Goal: Task Accomplishment & Management: Use online tool/utility

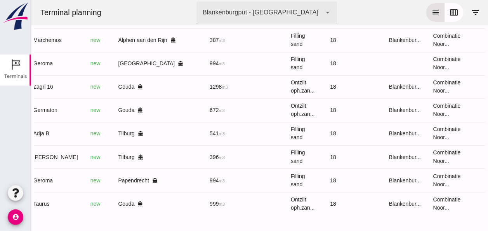
scroll to position [0, 206]
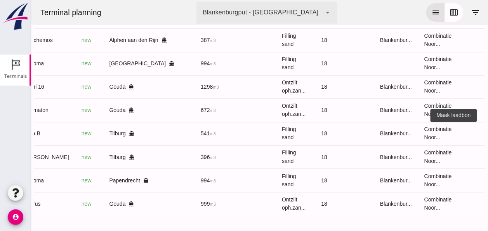
click at [488, 130] on icon "receipt_long" at bounding box center [494, 133] width 7 height 7
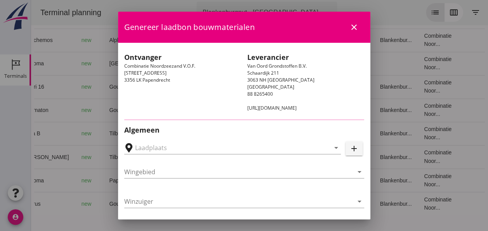
type input "[PERSON_NAME], [GEOGRAPHIC_DATA]"
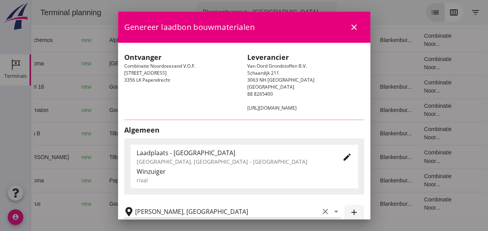
type input "Adja B"
type input "Dingemans Bezooyen"
type input "541"
type input "Ophoogzand (6120)"
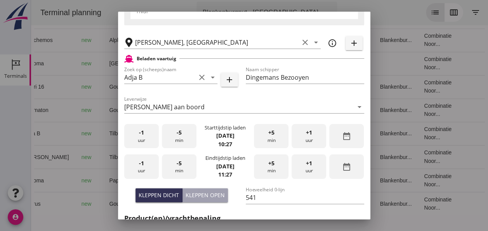
scroll to position [194, 0]
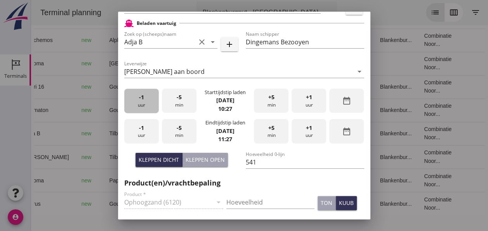
click at [144, 102] on div "-1 uur" at bounding box center [141, 101] width 35 height 24
click at [180, 102] on div "-5 min" at bounding box center [179, 101] width 35 height 24
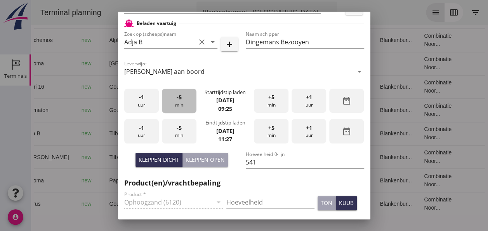
click at [180, 102] on div "-5 min" at bounding box center [179, 101] width 35 height 24
click at [145, 133] on div "-1 uur" at bounding box center [141, 131] width 35 height 24
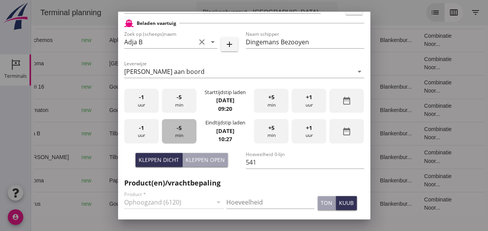
click at [177, 132] on div "-5 min" at bounding box center [179, 131] width 35 height 24
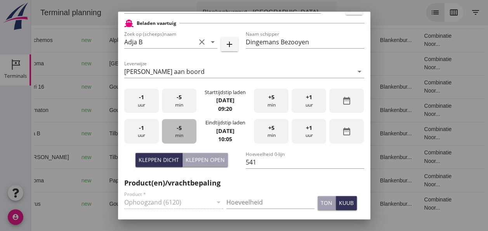
click at [177, 132] on div "-5 min" at bounding box center [179, 131] width 35 height 24
click at [177, 131] on span "-5" at bounding box center [179, 128] width 5 height 9
click at [178, 130] on span "-5" at bounding box center [179, 128] width 5 height 9
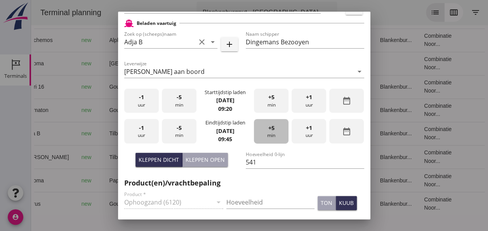
click at [269, 128] on span "+5" at bounding box center [272, 128] width 6 height 9
click at [159, 157] on div "Kleppen dicht" at bounding box center [159, 159] width 40 height 8
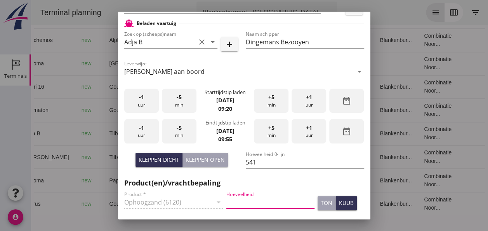
click at [255, 198] on input "Hoeveelheid" at bounding box center [271, 202] width 88 height 12
type input "541"
click at [339, 202] on div "kuub" at bounding box center [346, 203] width 15 height 8
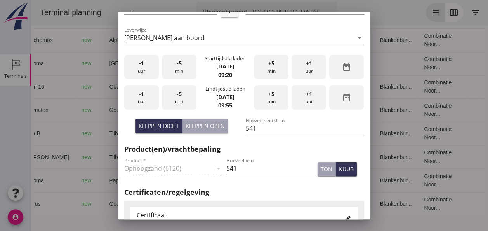
scroll to position [311, 0]
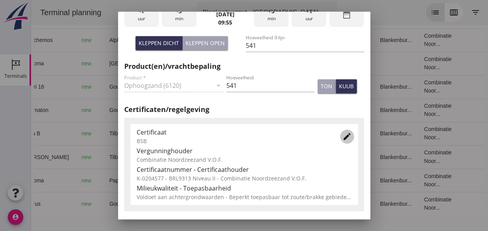
click at [343, 138] on icon "edit" at bounding box center [347, 136] width 9 height 9
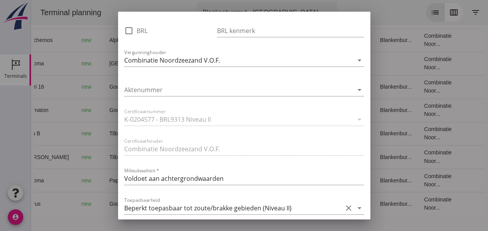
scroll to position [544, 0]
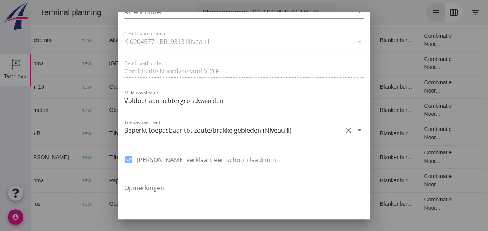
click at [355, 130] on icon "arrow_drop_down" at bounding box center [359, 130] width 9 height 9
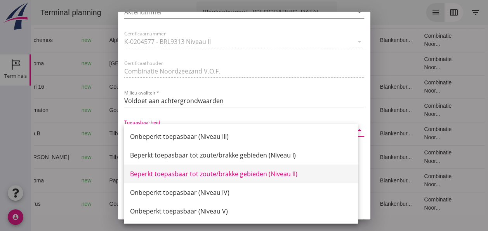
click at [282, 176] on div "Beperkt toepasbaar tot zoute/brakke gebieden (Niveau II)" at bounding box center [241, 173] width 222 height 9
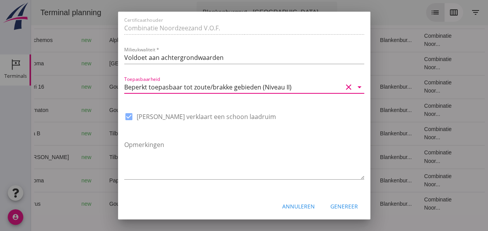
scroll to position [589, 0]
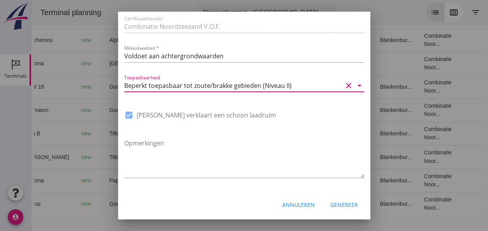
click at [337, 202] on div "Genereer" at bounding box center [345, 205] width 28 height 8
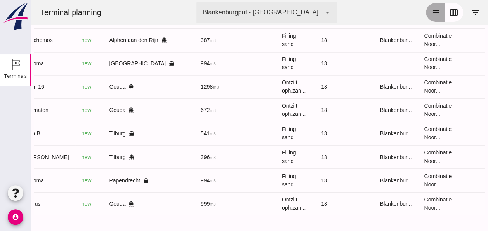
click at [434, 17] on button "list" at bounding box center [435, 12] width 19 height 19
click at [450, 10] on icon "calendar_view_week" at bounding box center [454, 12] width 9 height 9
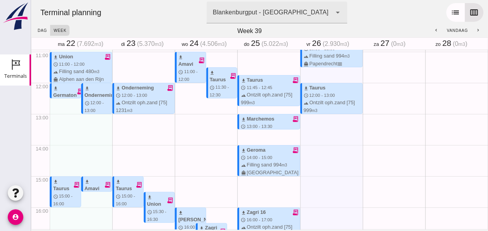
scroll to position [350, 0]
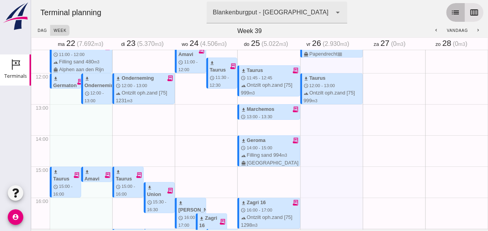
click at [451, 14] on icon "list" at bounding box center [455, 12] width 9 height 9
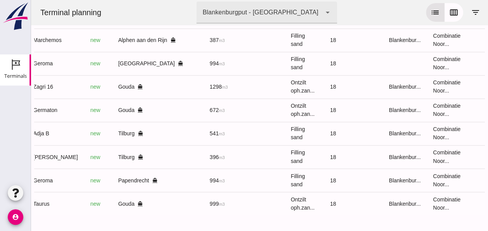
scroll to position [0, 206]
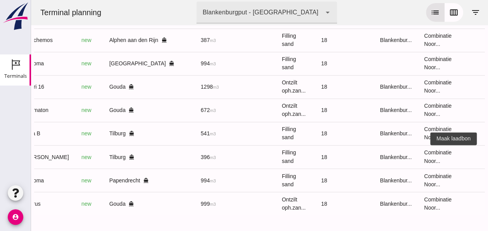
click at [488, 153] on icon "receipt_long" at bounding box center [494, 156] width 7 height 7
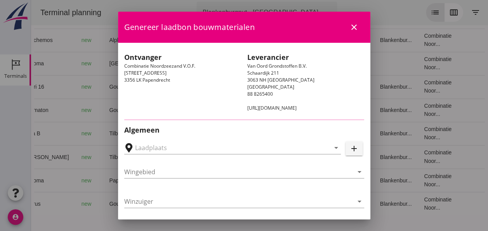
type input "[PERSON_NAME], [GEOGRAPHIC_DATA]"
type input "[PERSON_NAME]"
type input "Ophoogzand (6120)"
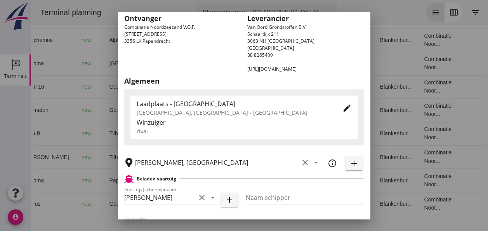
scroll to position [0, 0]
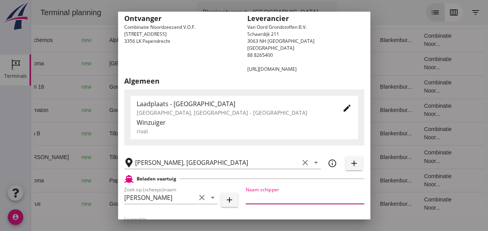
click at [260, 195] on input "Naam schipper" at bounding box center [305, 197] width 119 height 12
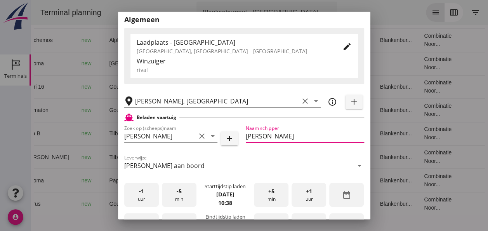
scroll to position [155, 0]
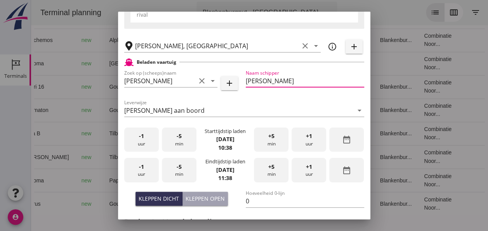
type input "[PERSON_NAME]"
click at [184, 142] on div "-5 min" at bounding box center [179, 139] width 35 height 24
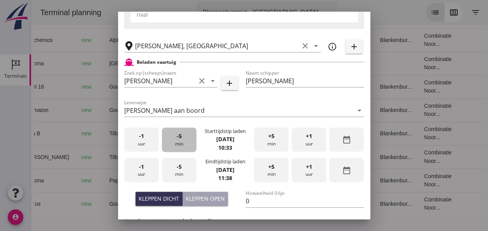
click at [184, 142] on div "-5 min" at bounding box center [179, 139] width 35 height 24
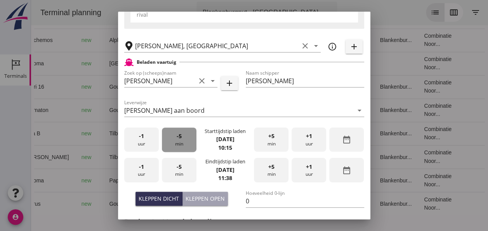
click at [184, 142] on div "-5 min" at bounding box center [179, 139] width 35 height 24
click at [148, 166] on div "-1 uur" at bounding box center [141, 170] width 35 height 24
click at [177, 169] on span "-5" at bounding box center [179, 166] width 5 height 9
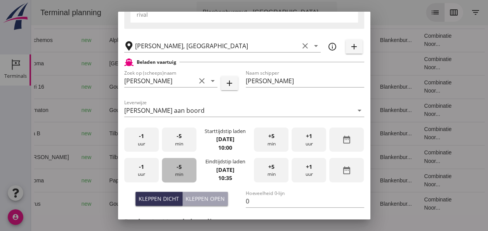
click at [177, 169] on span "-5" at bounding box center [179, 166] width 5 height 9
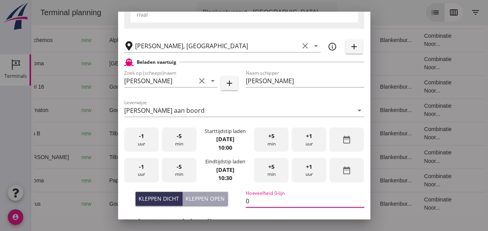
drag, startPoint x: 256, startPoint y: 200, endPoint x: 281, endPoint y: 205, distance: 25.5
click at [259, 201] on input "0" at bounding box center [305, 201] width 119 height 12
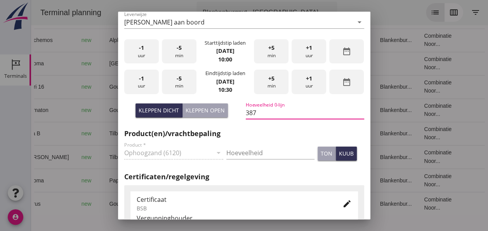
scroll to position [272, 0]
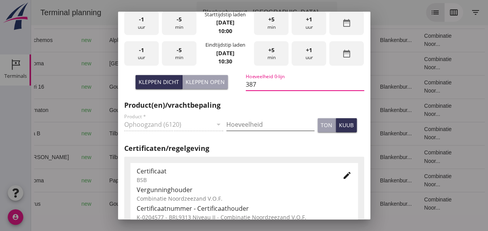
type input "387"
click at [236, 123] on input "Hoeveelheid" at bounding box center [271, 124] width 88 height 12
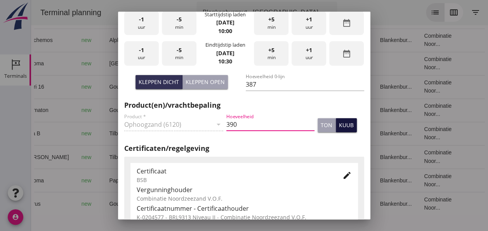
type input "390"
click at [340, 127] on div "kuub" at bounding box center [346, 125] width 15 height 8
click at [344, 176] on icon "edit" at bounding box center [347, 175] width 9 height 9
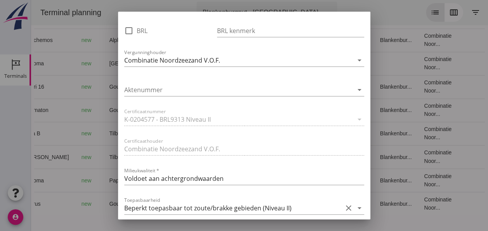
scroll to position [583, 0]
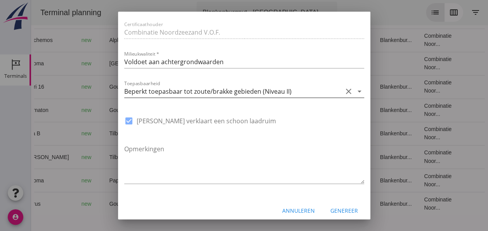
click at [355, 89] on icon "arrow_drop_down" at bounding box center [359, 91] width 9 height 9
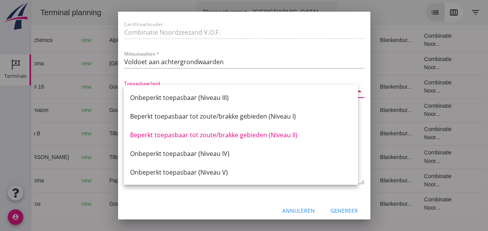
click at [285, 133] on div "Beperkt toepasbaar tot zoute/brakke gebieden (Niveau II)" at bounding box center [241, 134] width 222 height 9
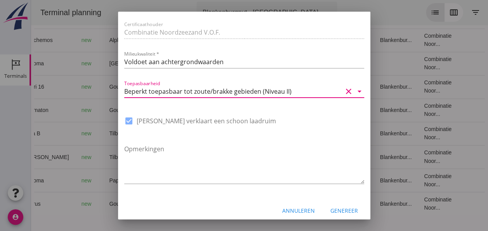
click at [341, 211] on div "Genereer" at bounding box center [345, 210] width 28 height 8
